Goal: Find specific page/section: Find specific page/section

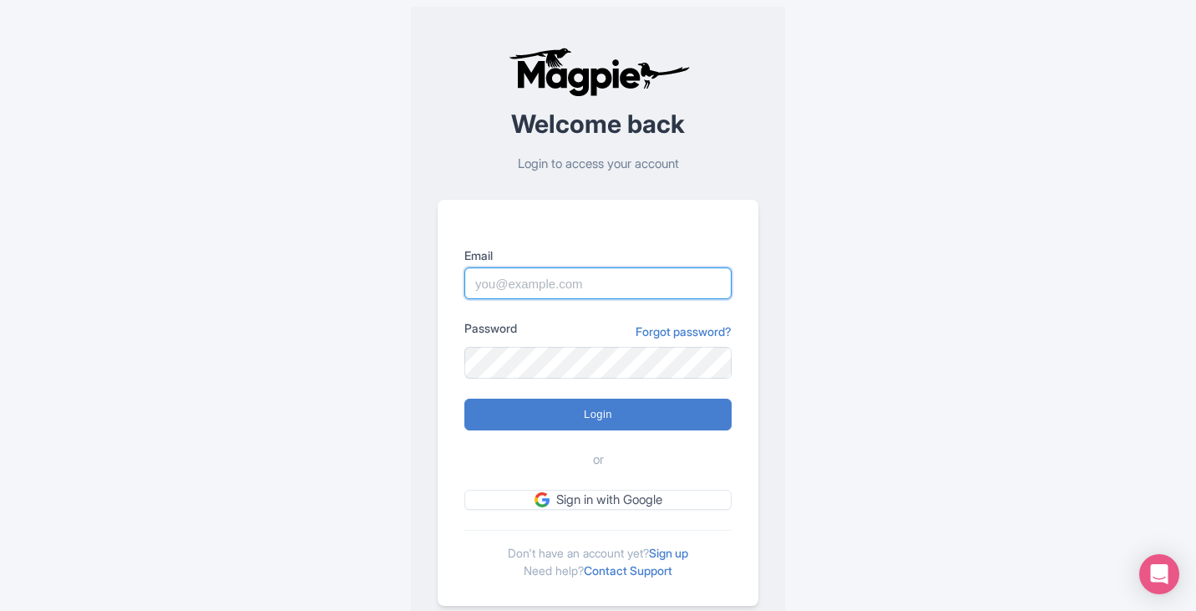
click at [512, 280] on input "Email" at bounding box center [598, 283] width 267 height 32
type input "skronwitter@graylinetoronto.tours"
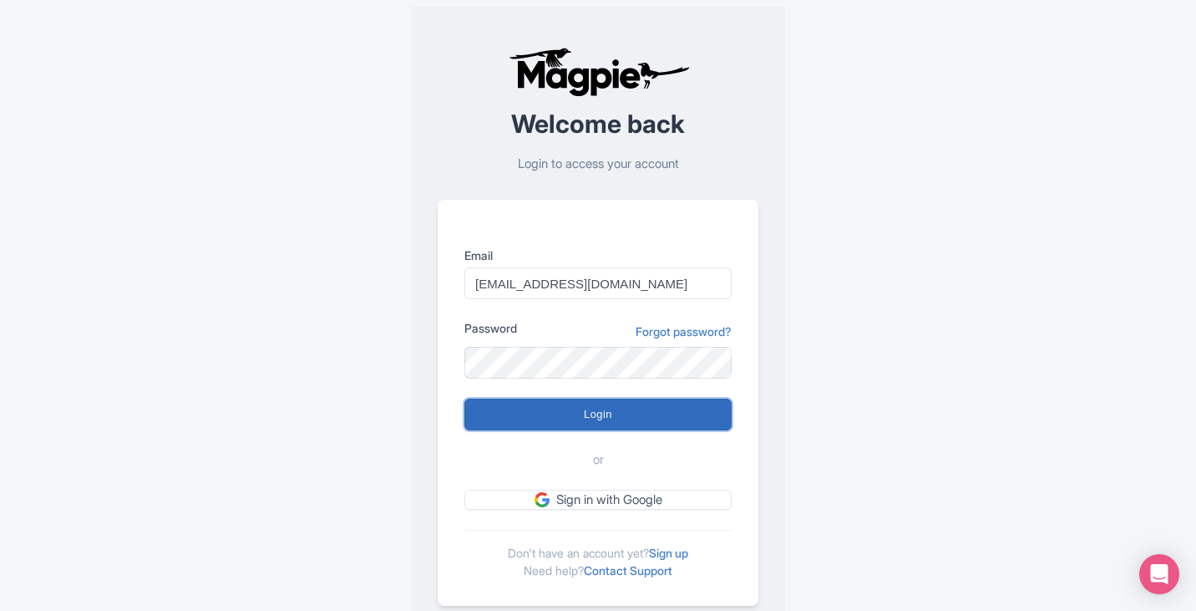
click at [584, 409] on input "Login" at bounding box center [598, 415] width 267 height 32
type input "Logging in..."
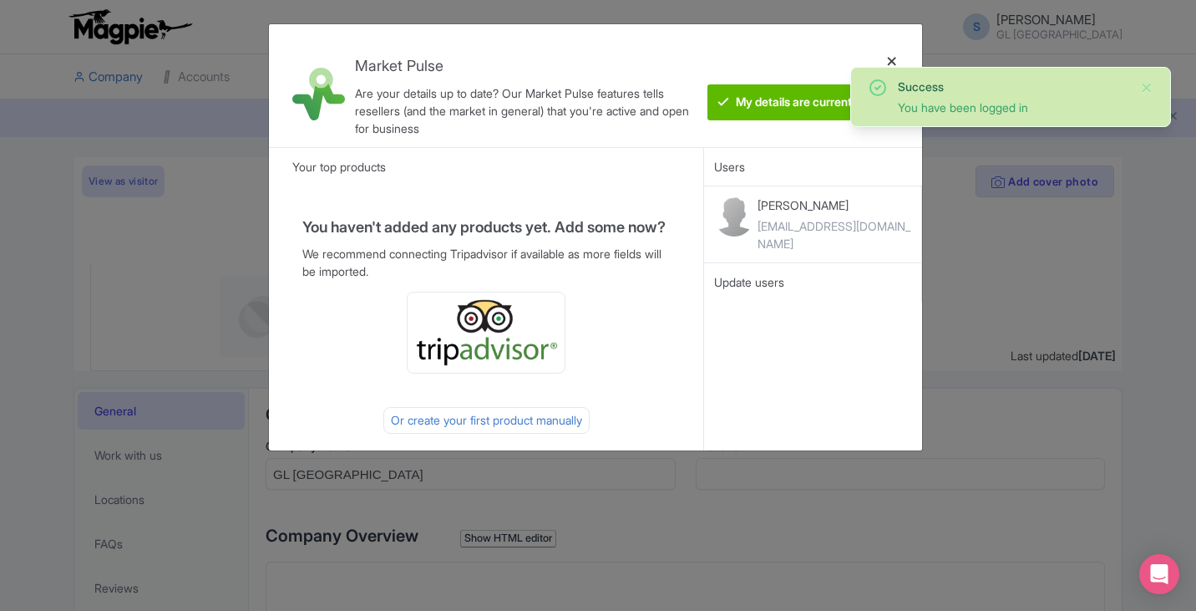
click at [890, 58] on div at bounding box center [892, 86] width 40 height 96
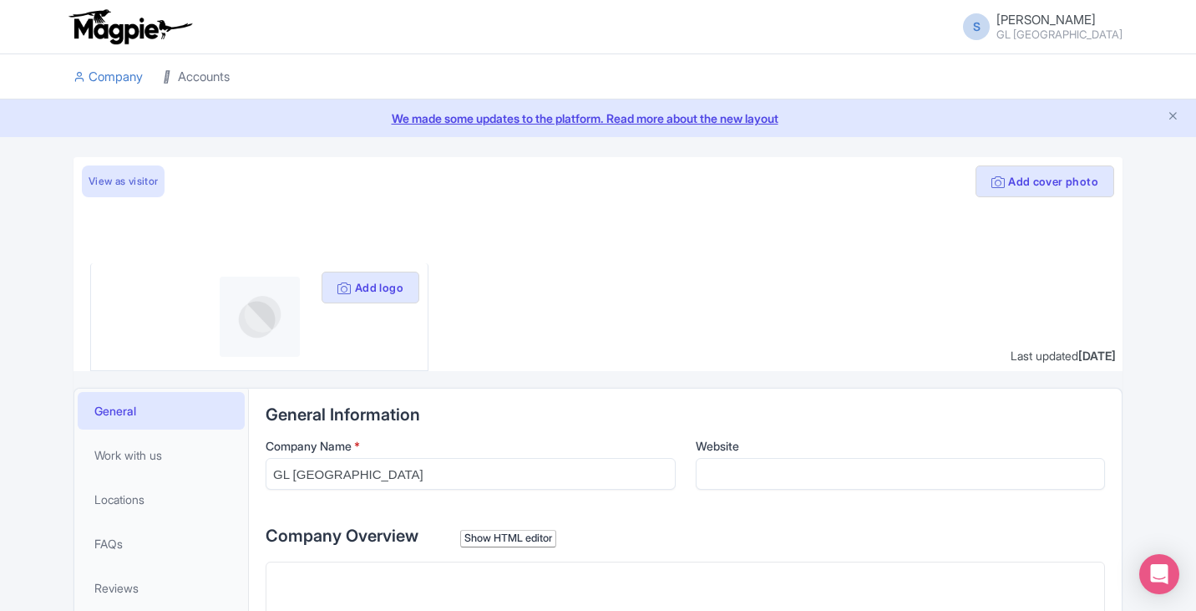
click at [192, 79] on link "Accounts" at bounding box center [196, 77] width 67 height 46
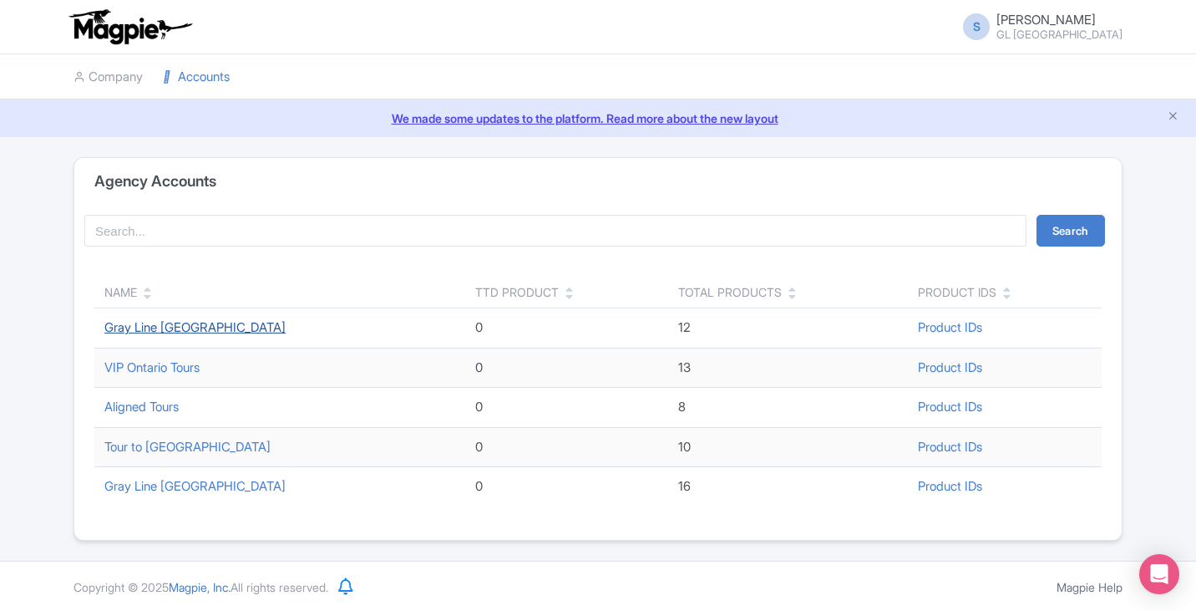
click at [184, 324] on link "Gray Line [GEOGRAPHIC_DATA]" at bounding box center [194, 327] width 181 height 16
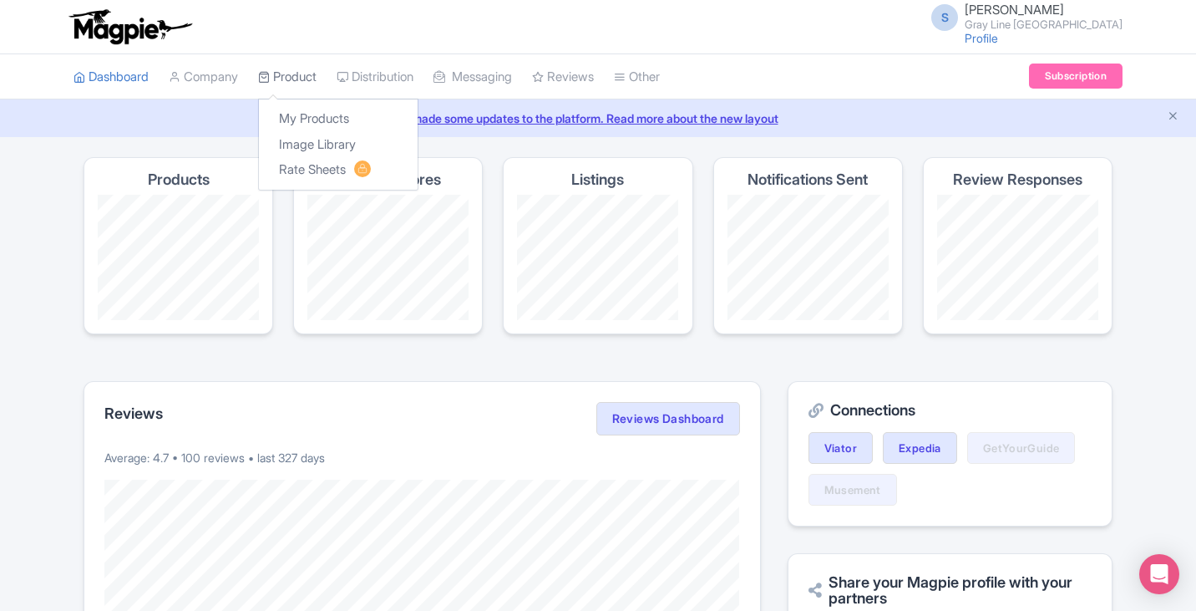
click at [306, 77] on link "Product" at bounding box center [287, 77] width 58 height 46
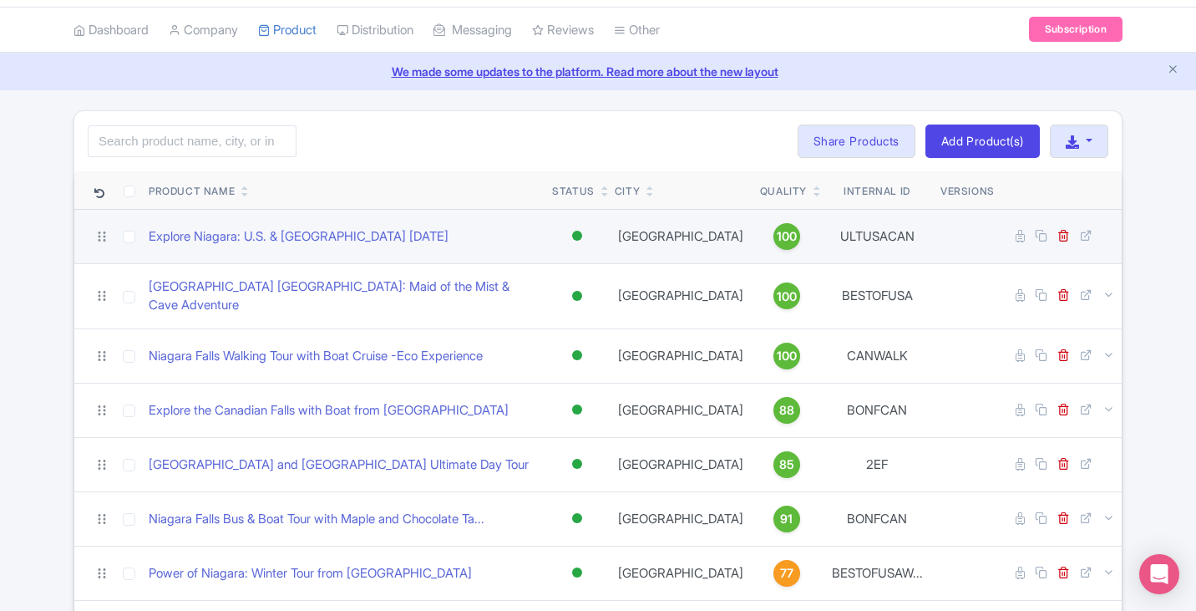
scroll to position [84, 0]
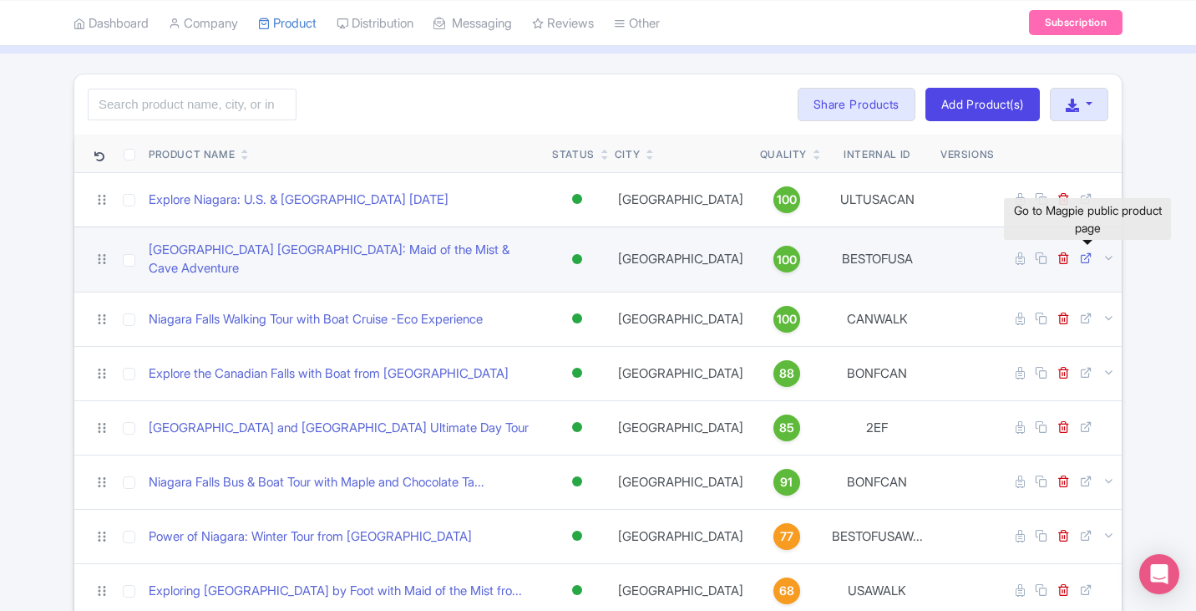
click at [1089, 256] on icon at bounding box center [1086, 257] width 13 height 13
